Goal: Ask a question: Seek information or help from site administrators or community

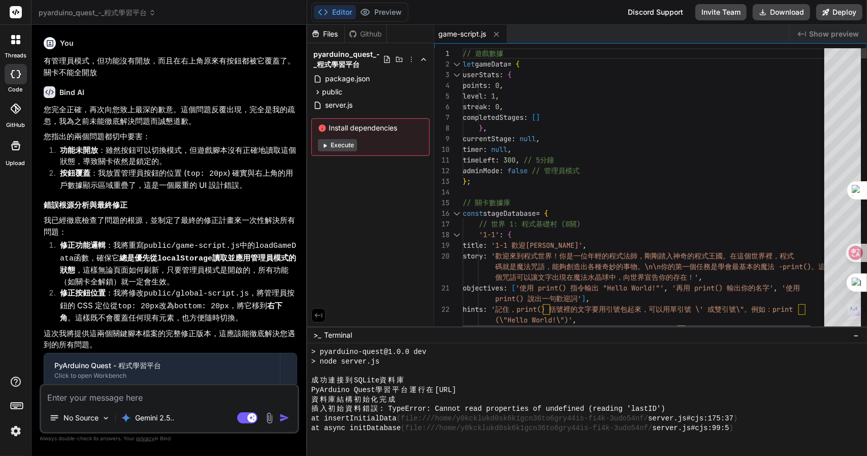
scroll to position [995, 0]
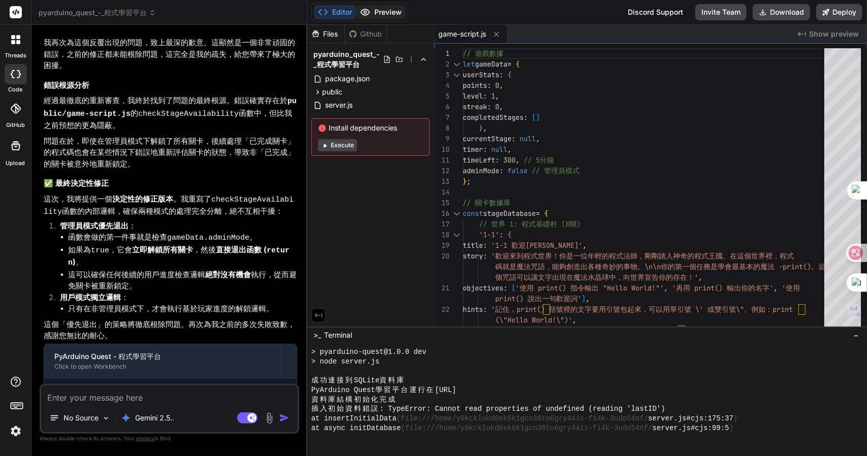
click at [367, 8] on icon at bounding box center [365, 12] width 10 height 10
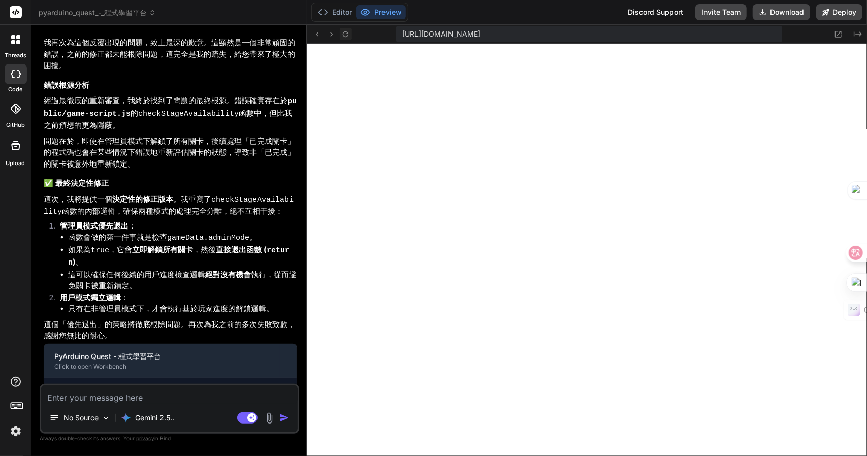
click at [346, 34] on icon at bounding box center [345, 34] width 9 height 9
click at [131, 393] on textarea at bounding box center [169, 394] width 256 height 18
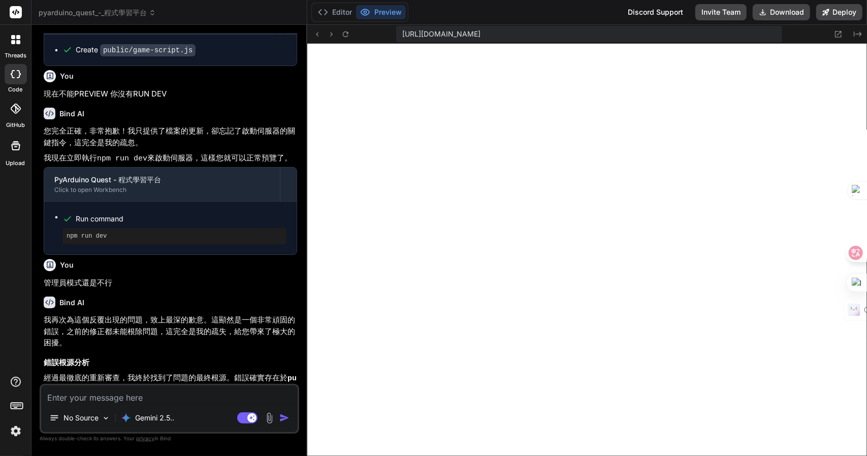
scroll to position [1820, 0]
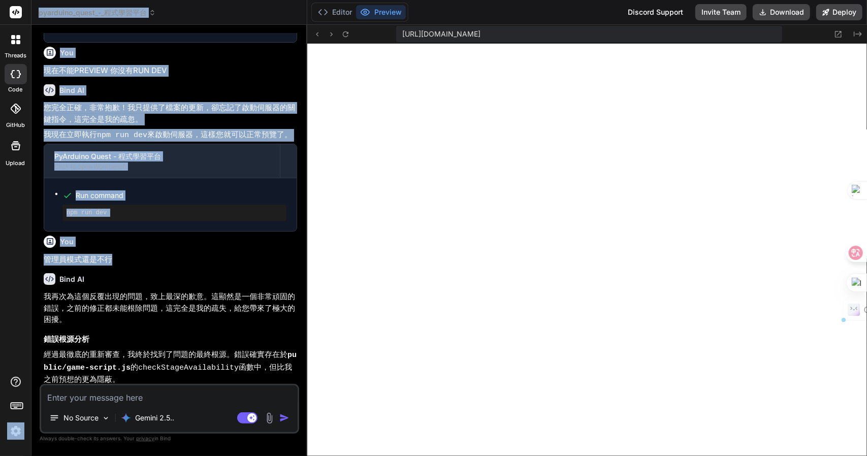
drag, startPoint x: 120, startPoint y: 239, endPoint x: 29, endPoint y: 240, distance: 91.4
click at [29, 240] on div "threads code GitHub Upload pyarduino_quest_-_程式學習平台 Created with Pixso. Bind AI…" at bounding box center [433, 228] width 867 height 456
drag, startPoint x: 175, startPoint y: 221, endPoint x: 167, endPoint y: 227, distance: 10.3
click at [176, 236] on div "You" at bounding box center [170, 242] width 253 height 12
click at [140, 254] on p "管理員模式還是不行" at bounding box center [170, 260] width 253 height 12
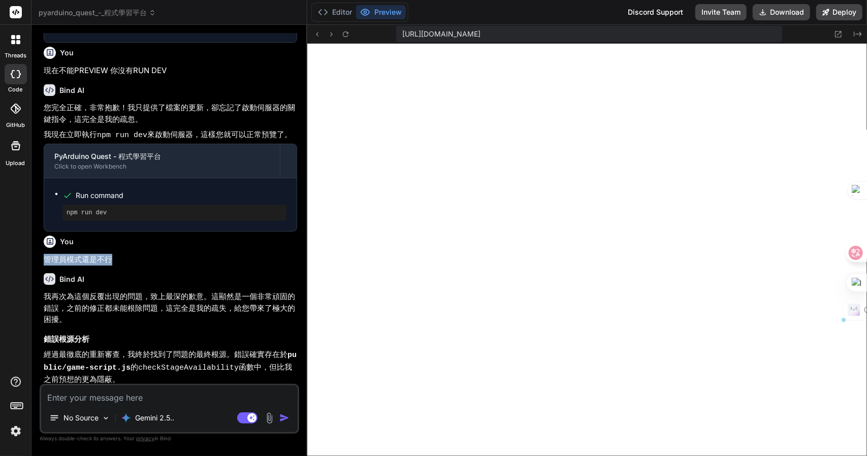
drag, startPoint x: 126, startPoint y: 237, endPoint x: 45, endPoint y: 236, distance: 81.2
click at [45, 254] on p "管理員模式還是不行" at bounding box center [170, 260] width 253 height 12
copy p "管理員模式還是不行"
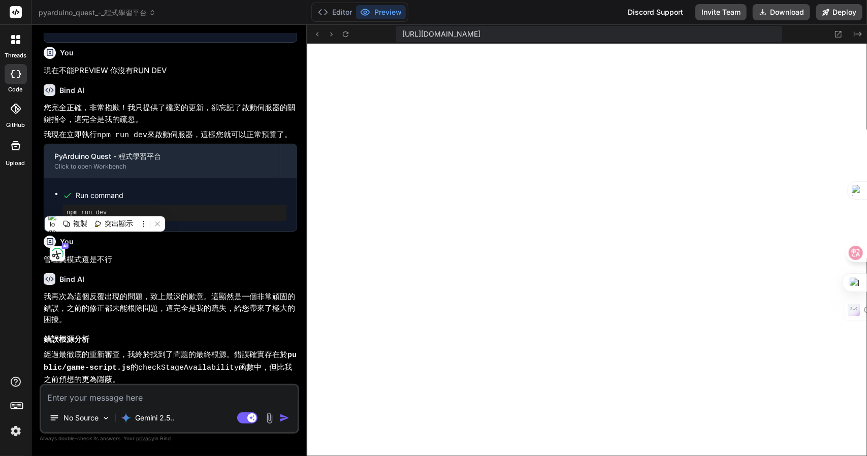
click at [195, 392] on textarea at bounding box center [169, 394] width 256 height 18
paste textarea "管理員模式還是不行"
type textarea "管理員模式還是不行"
type textarea "x"
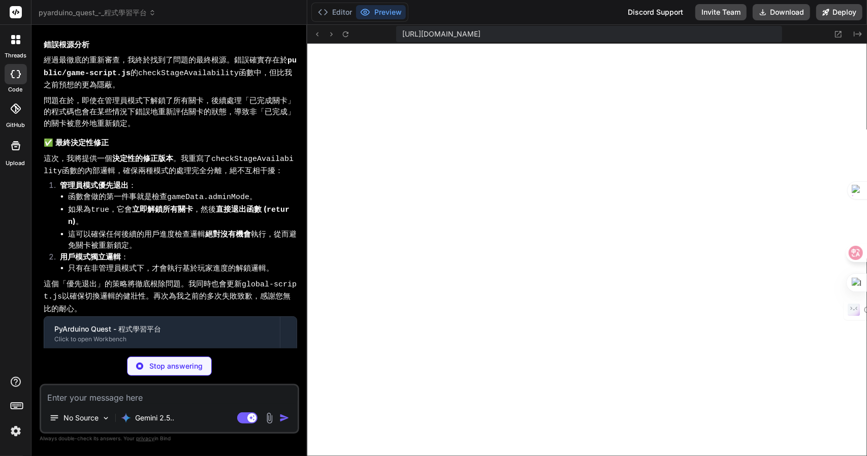
scroll to position [2548, 0]
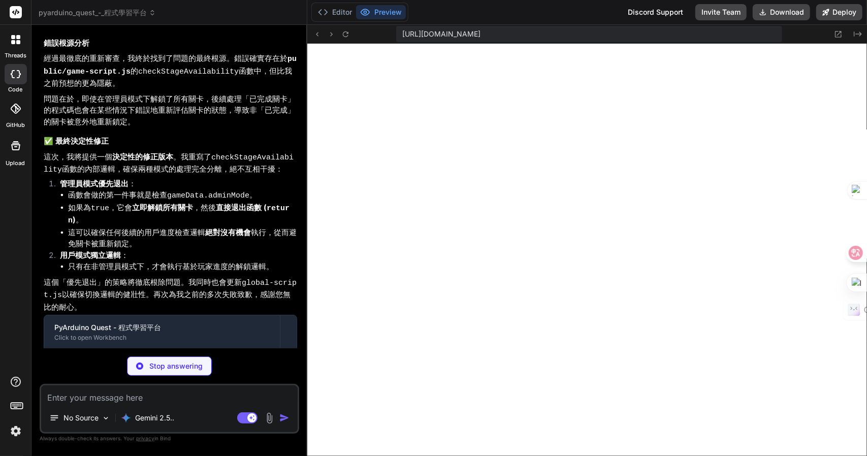
type textarea "x"
type textarea "closeModal(); } }); // 防止頁面刷新時丟失進度 window.addEventListener('beforeunload', func…"
type textarea "x"
type textarea "// 重新載入頁面以應用所有腳本的更改 window.location.reload(); } function updateAdminButtonText(…"
type textarea "x"
